Goal: Task Accomplishment & Management: Use online tool/utility

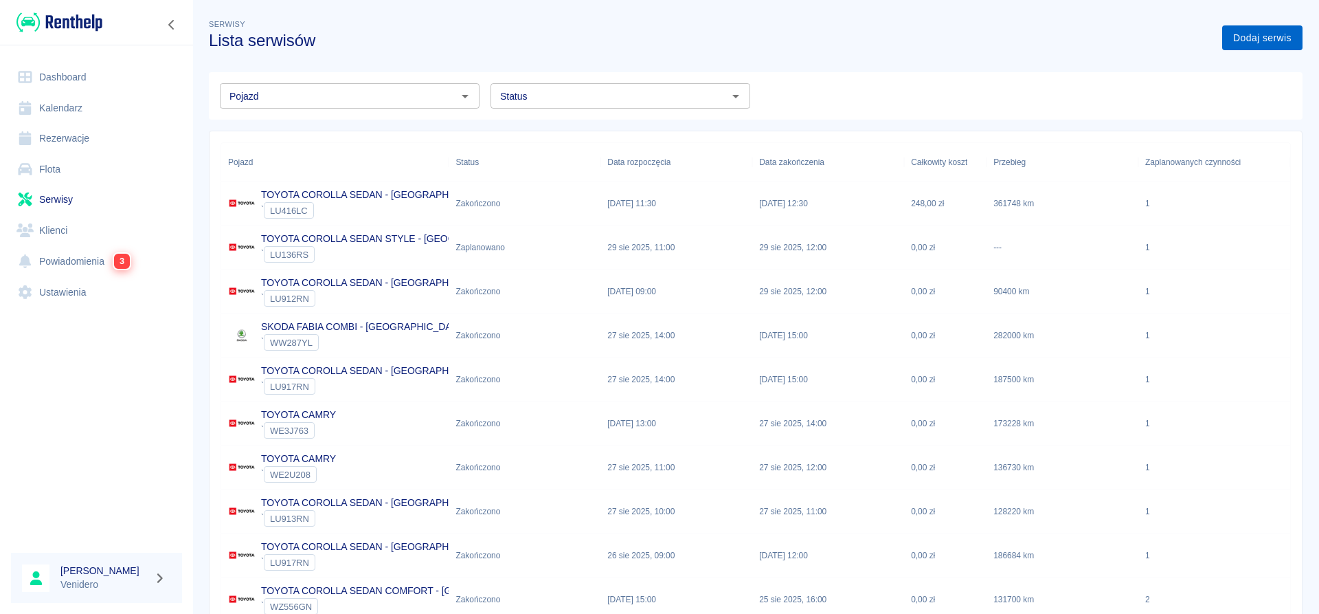
click at [1283, 37] on link "Dodaj serwis" at bounding box center [1262, 37] width 80 height 25
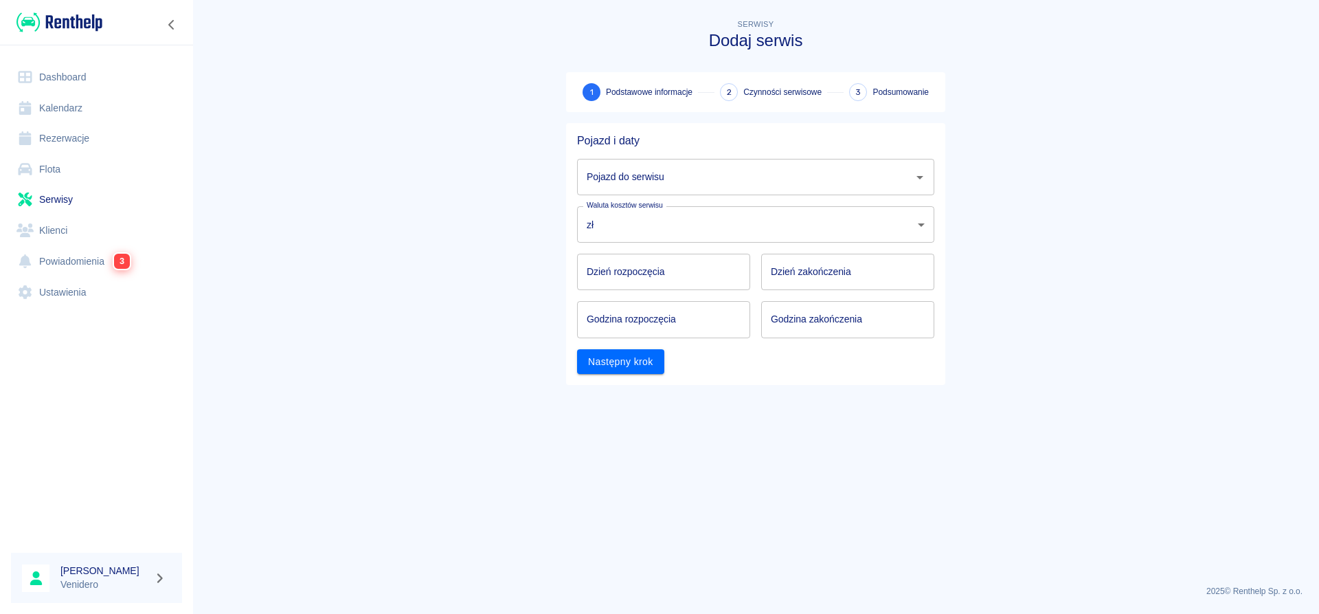
click at [921, 180] on icon "Otwórz" at bounding box center [920, 177] width 16 height 16
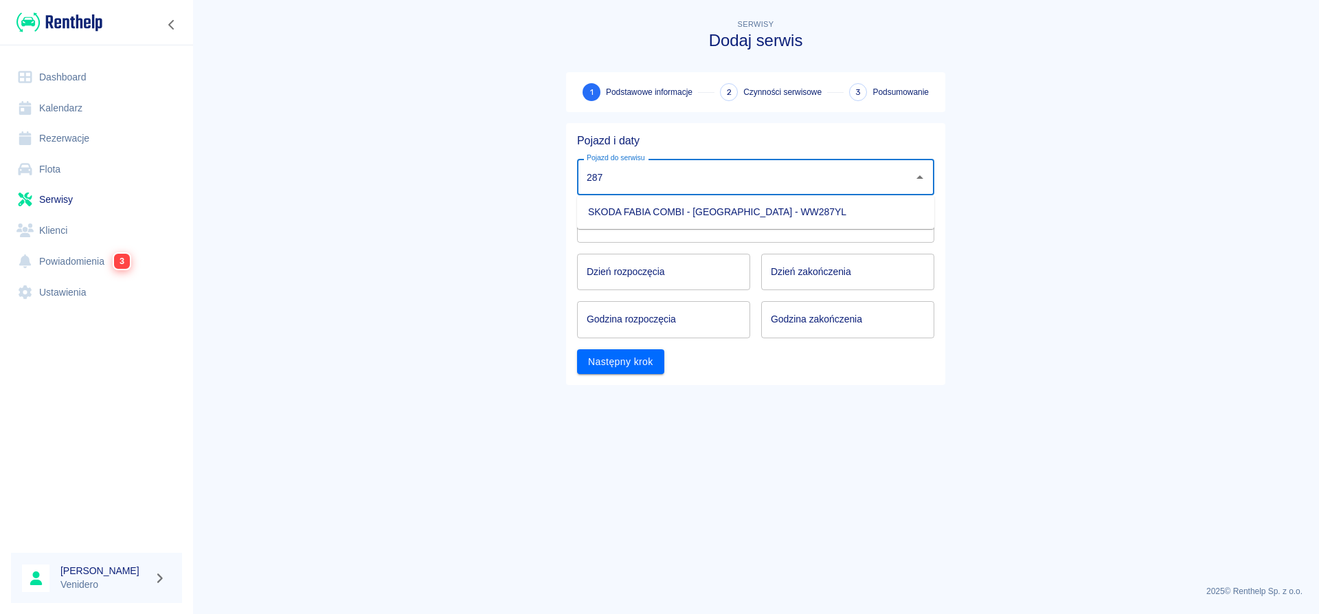
click at [756, 212] on li "SKODA FABIA COMBI - [GEOGRAPHIC_DATA] - WW287YL" at bounding box center [755, 212] width 357 height 23
type input "SKODA FABIA COMBI - [GEOGRAPHIC_DATA] - WW287YL"
type input "DD.MM.YYYY"
click at [660, 270] on input "DD.MM.YYYY" at bounding box center [663, 272] width 173 height 36
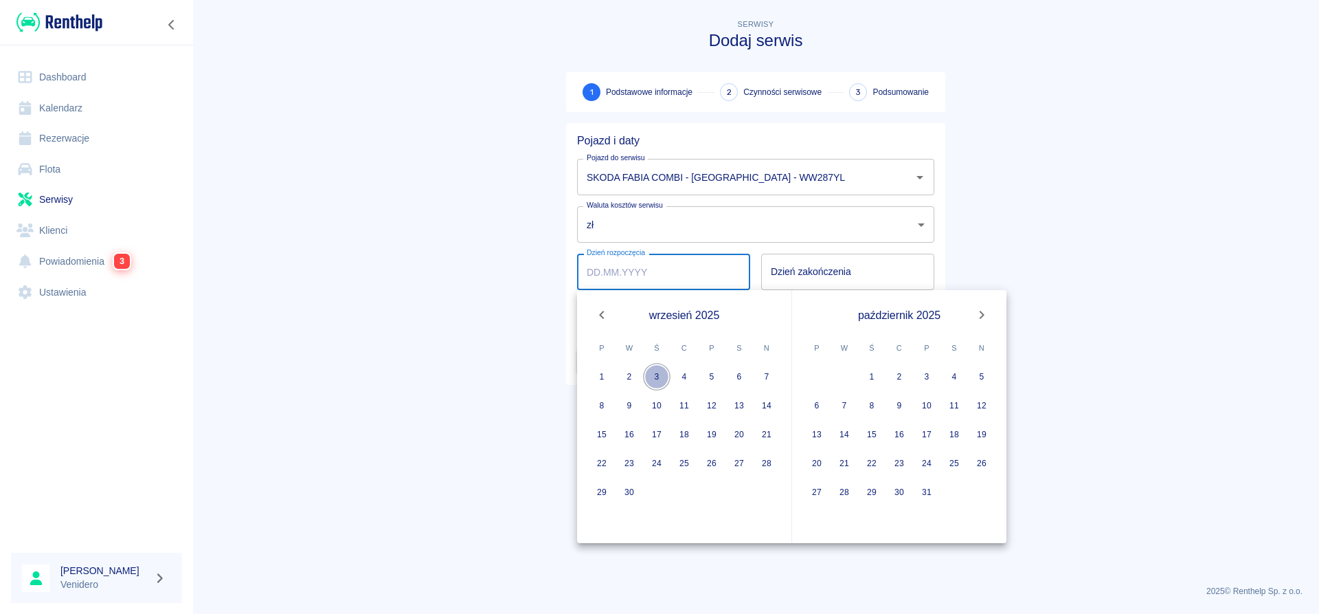
click at [657, 377] on button "3" at bounding box center [656, 376] width 27 height 27
type input "[DATE]"
type input "DD.MM.YYYY"
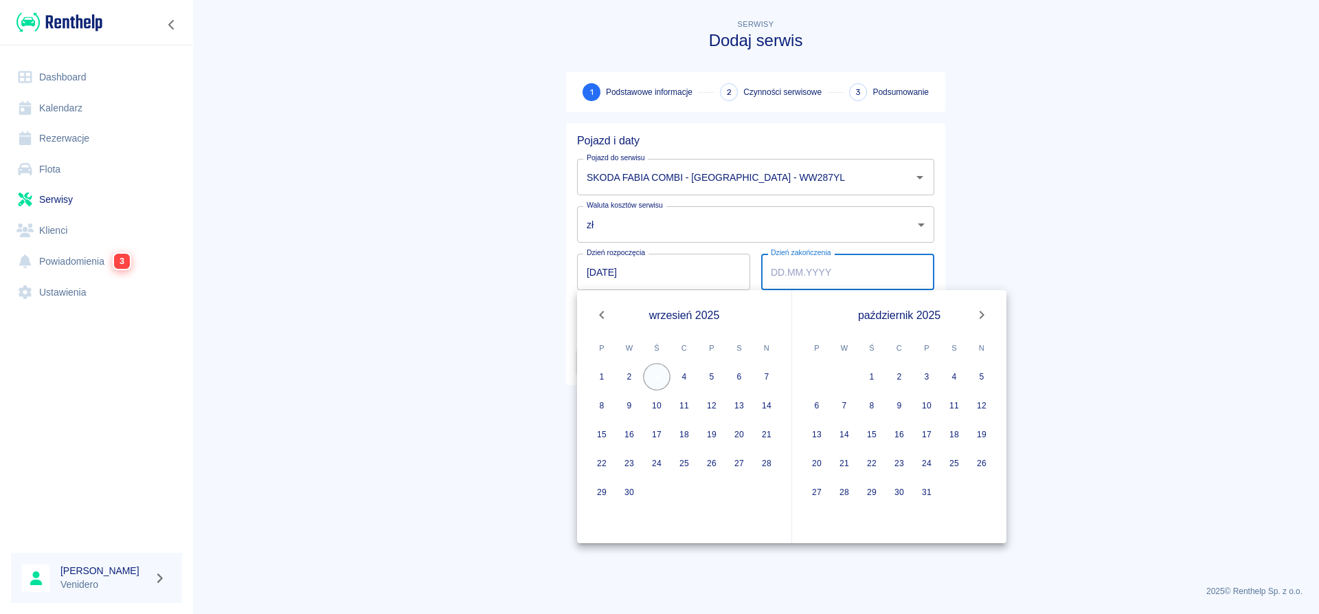
click at [653, 373] on button "3" at bounding box center [656, 376] width 27 height 27
type input "[DATE]"
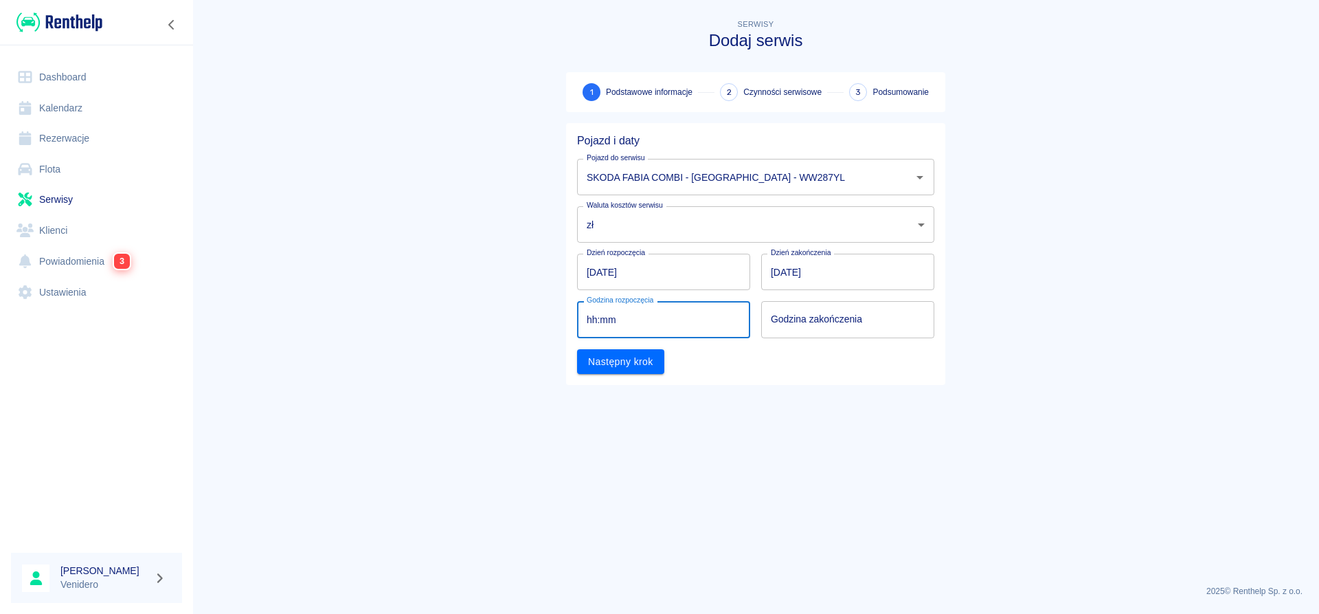
click at [650, 314] on input "hh:mm" at bounding box center [659, 319] width 164 height 36
type input "13:00"
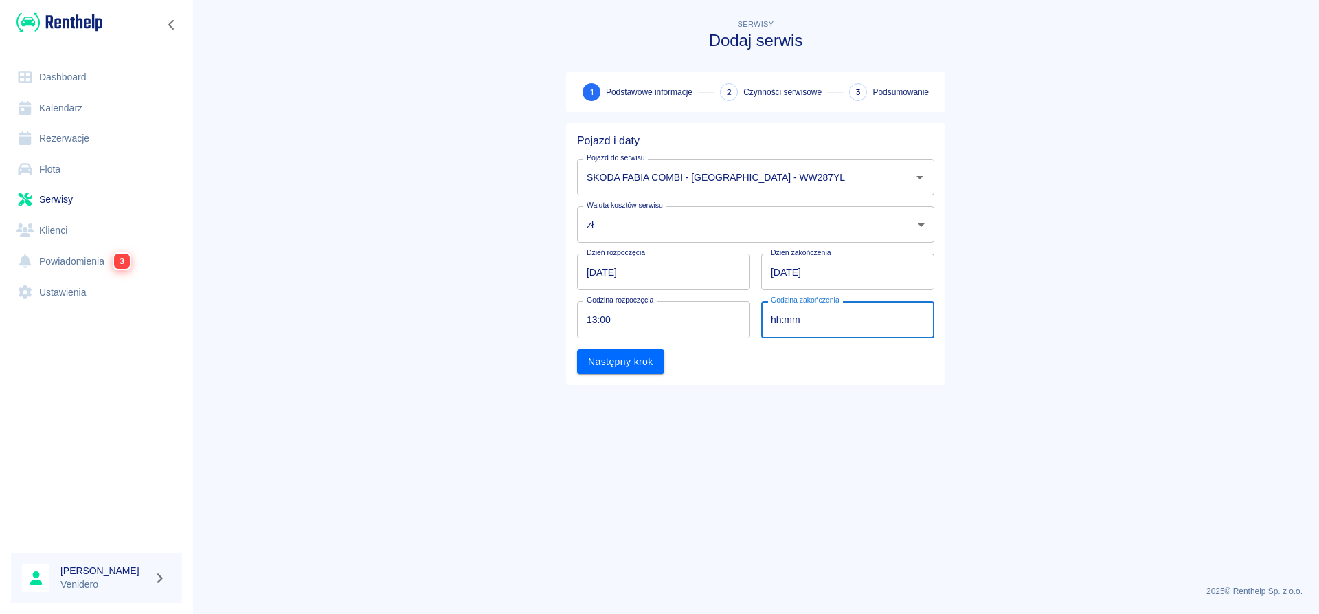
click at [807, 322] on input "hh:mm" at bounding box center [843, 319] width 164 height 36
type input "14:00"
click at [634, 361] on button "Następny krok" at bounding box center [620, 361] width 87 height 25
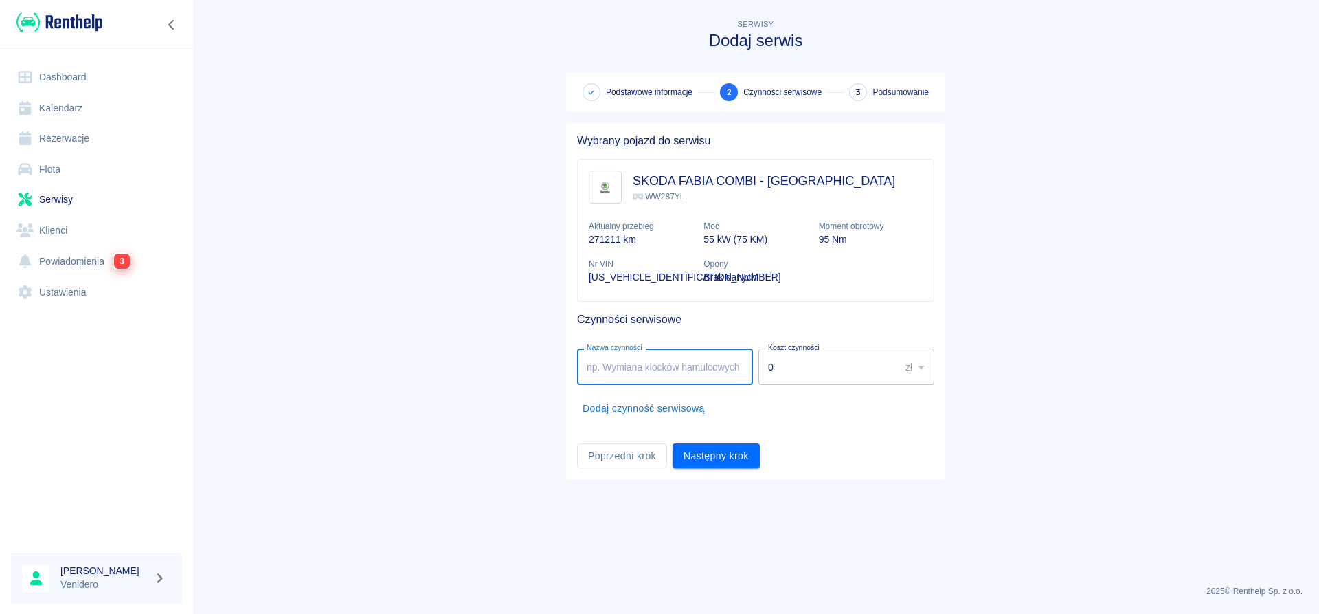
drag, startPoint x: 620, startPoint y: 363, endPoint x: 748, endPoint y: 386, distance: 129.8
click at [621, 363] on input "Nazwa czynności" at bounding box center [665, 366] width 176 height 36
type input "Serwis olejowy, powietrze + kabina. Arek"
click at [724, 455] on button "Następny krok" at bounding box center [716, 455] width 87 height 25
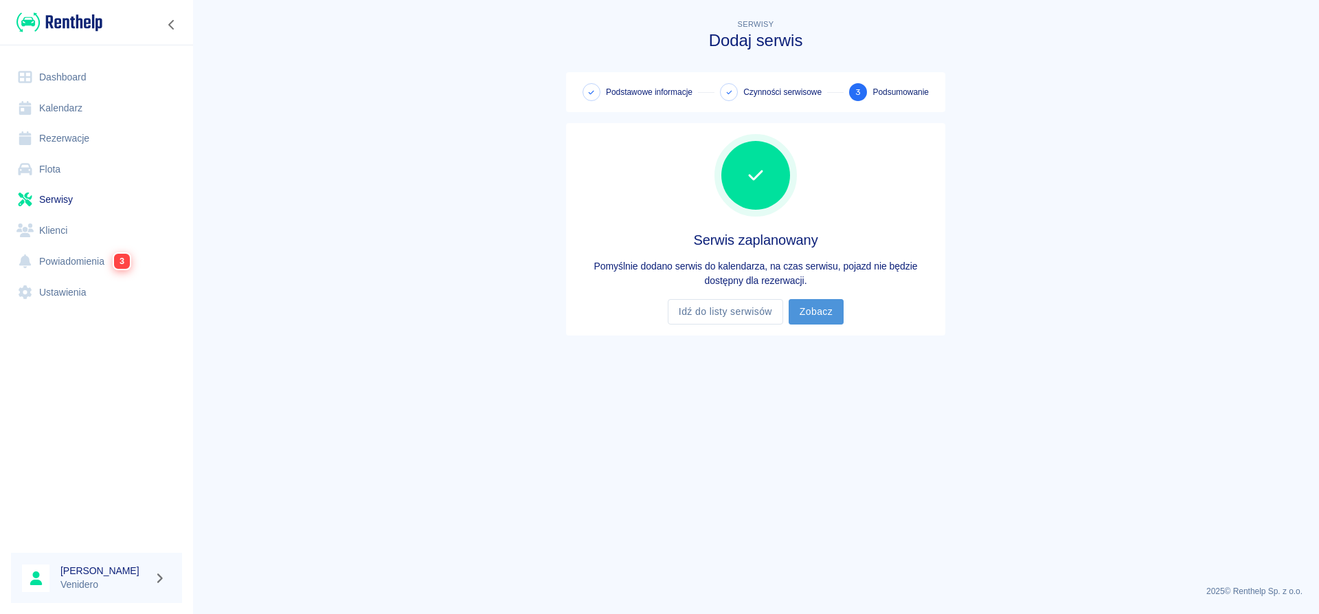
click at [830, 309] on link "Zobacz" at bounding box center [816, 311] width 55 height 25
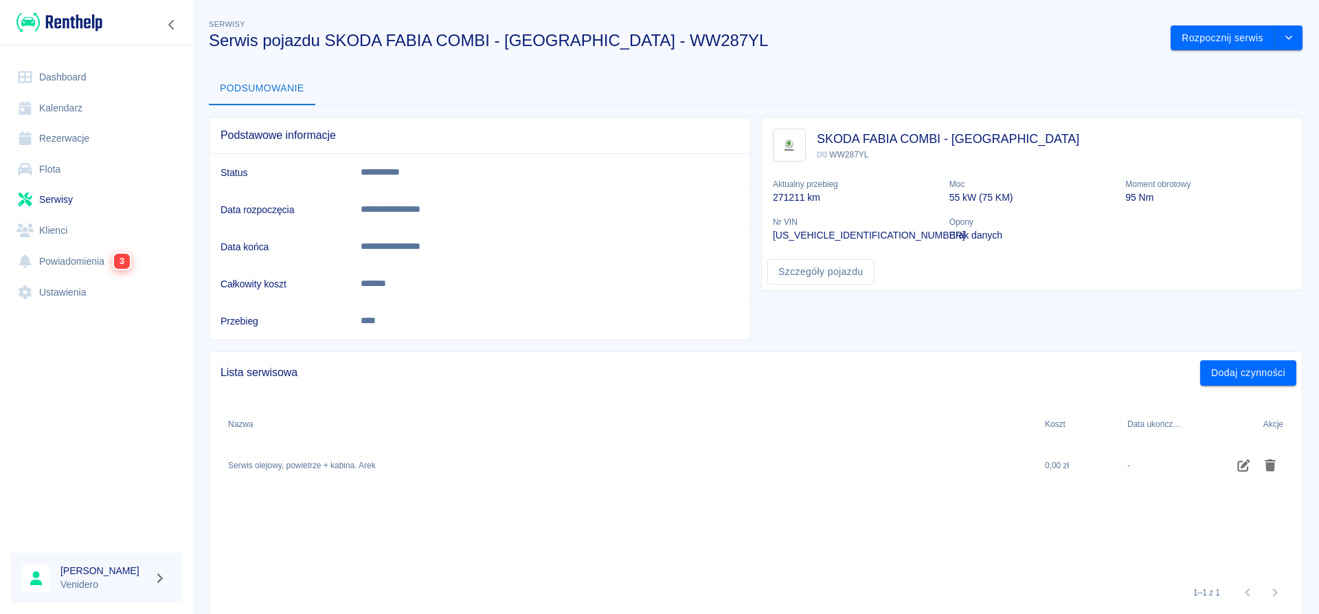
click at [1228, 51] on div "**********" at bounding box center [755, 316] width 1127 height 623
click at [1228, 46] on button "Rozpocznij serwis" at bounding box center [1223, 37] width 104 height 25
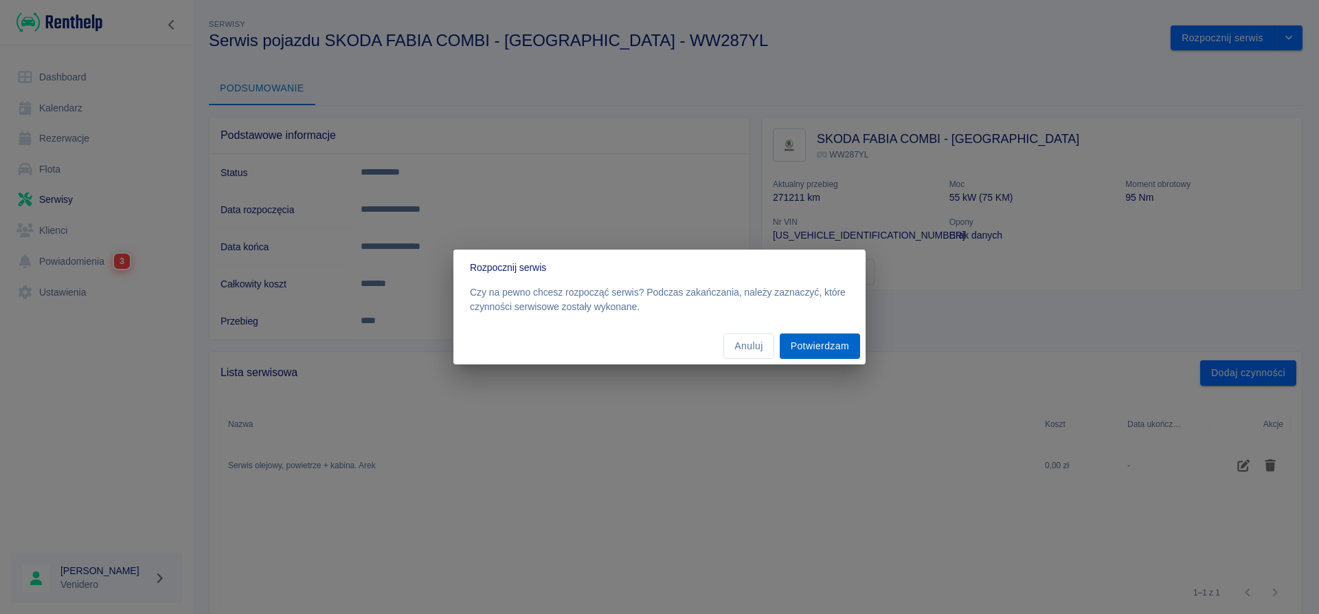
click at [825, 352] on button "Potwierdzam" at bounding box center [820, 345] width 80 height 25
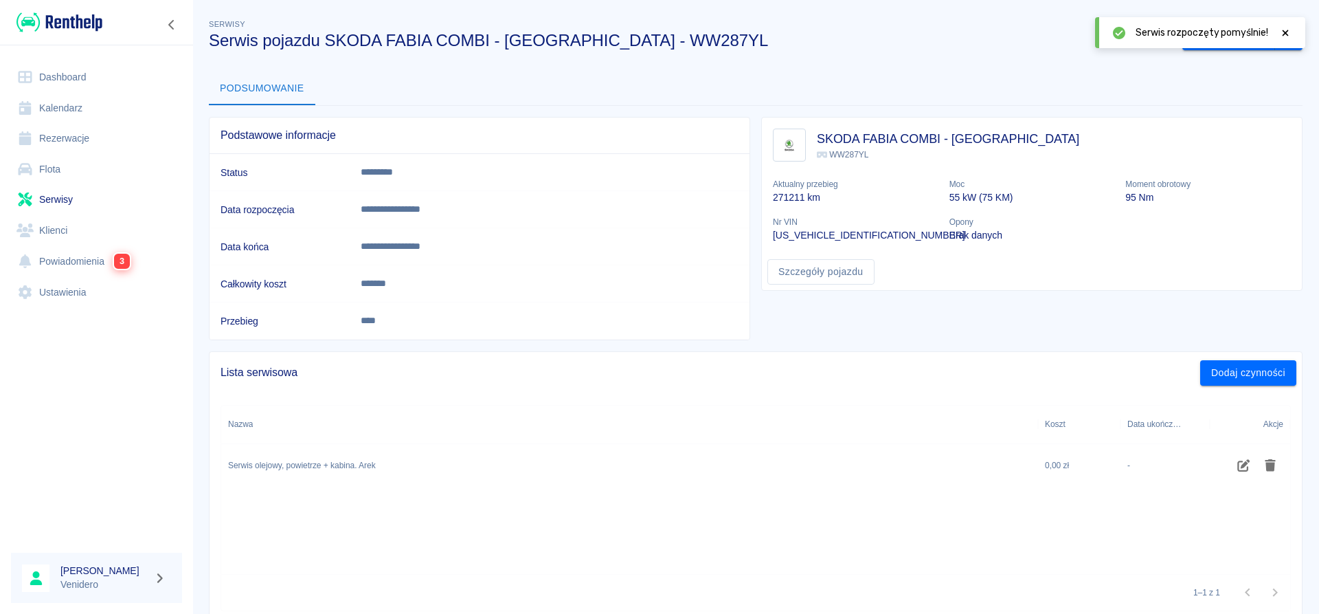
click at [1290, 32] on icon at bounding box center [1286, 33] width 12 height 10
click at [1234, 40] on button "Zakończ serwis" at bounding box center [1229, 37] width 93 height 25
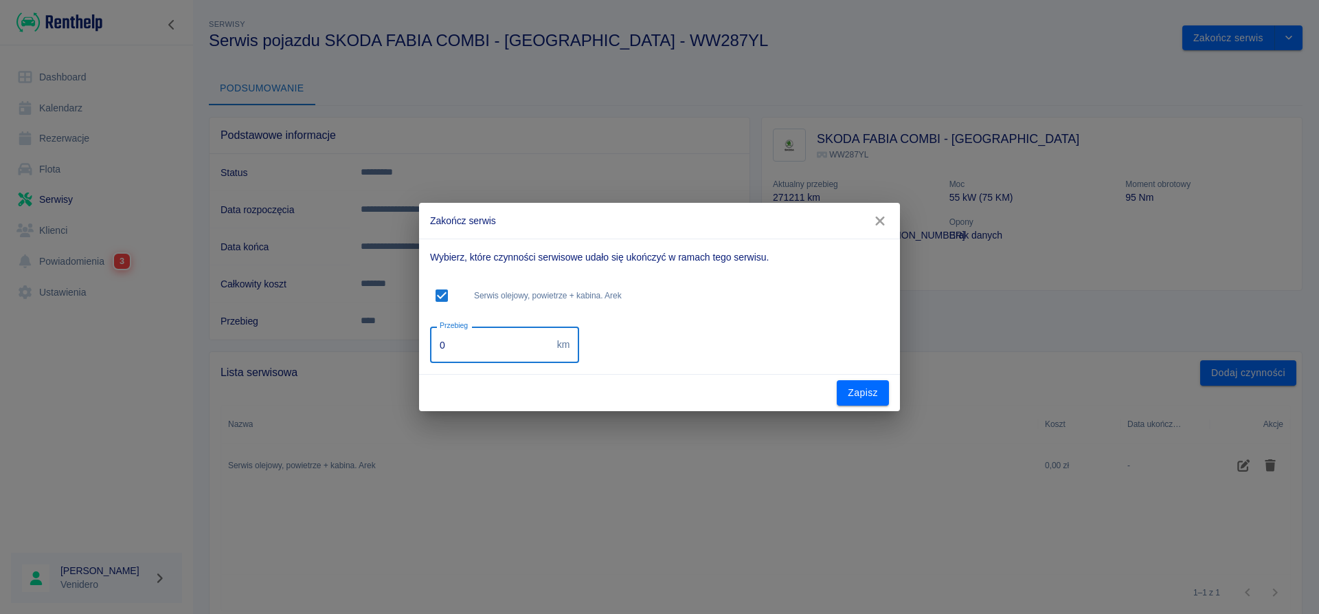
drag, startPoint x: 443, startPoint y: 351, endPoint x: 329, endPoint y: 356, distance: 113.5
click at [430, 356] on input "0" at bounding box center [491, 344] width 122 height 36
type input "282670"
click at [864, 388] on button "Zapisz" at bounding box center [863, 392] width 52 height 25
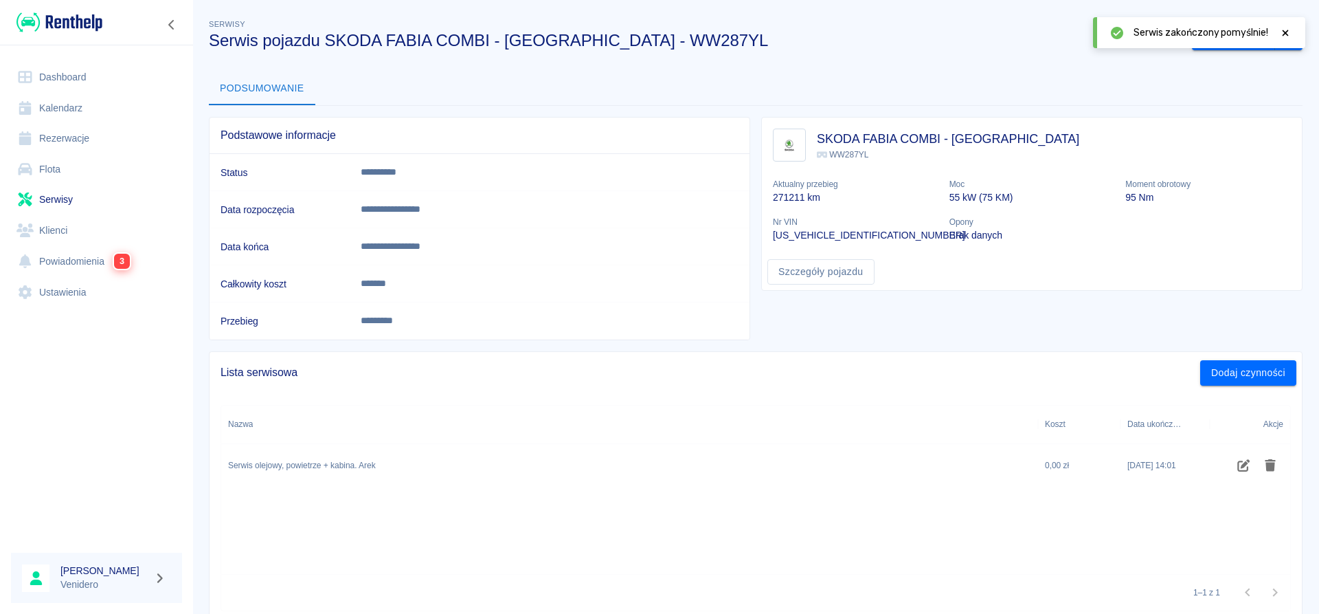
click at [1291, 33] on icon at bounding box center [1286, 33] width 12 height 10
